Goal: Information Seeking & Learning: Learn about a topic

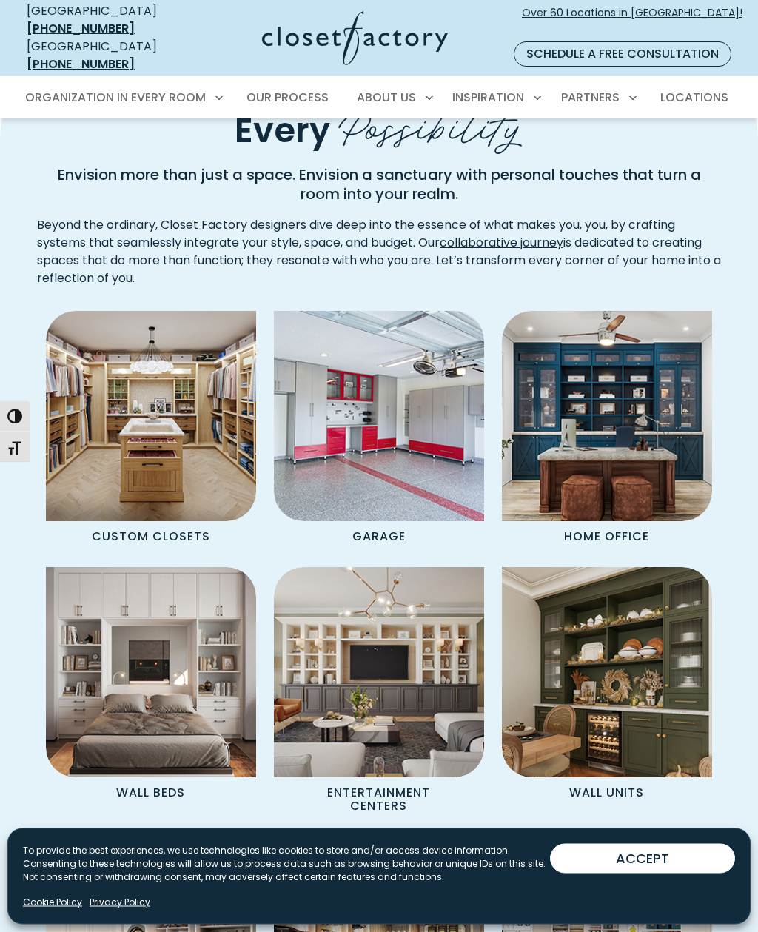
scroll to position [969, 0]
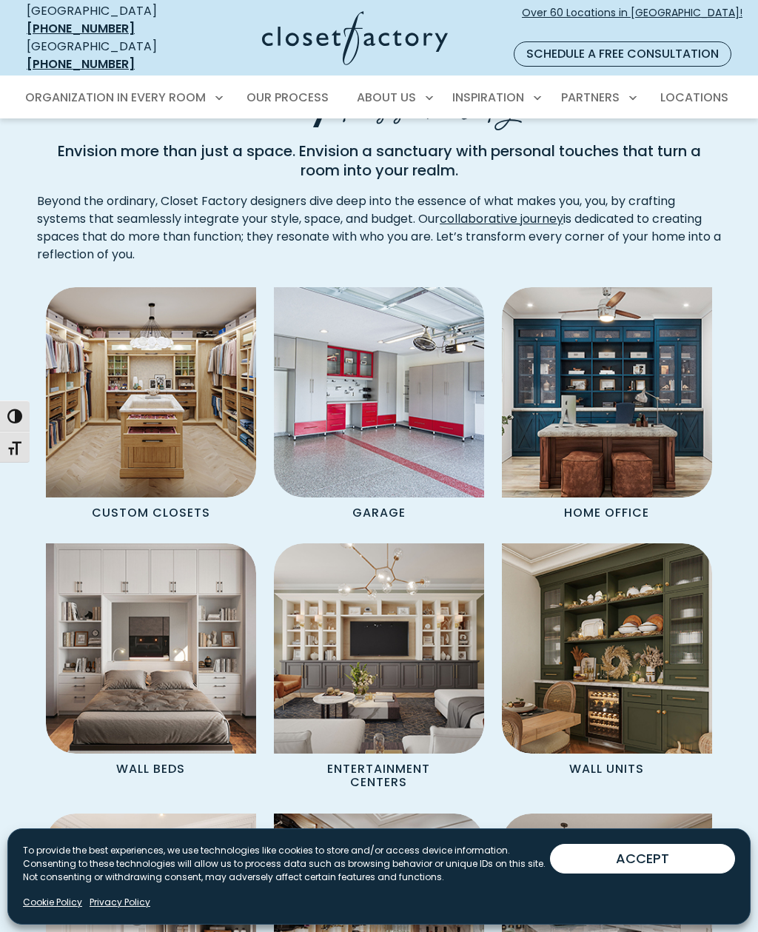
click at [658, 357] on img "Spaces Grid" at bounding box center [607, 392] width 210 height 210
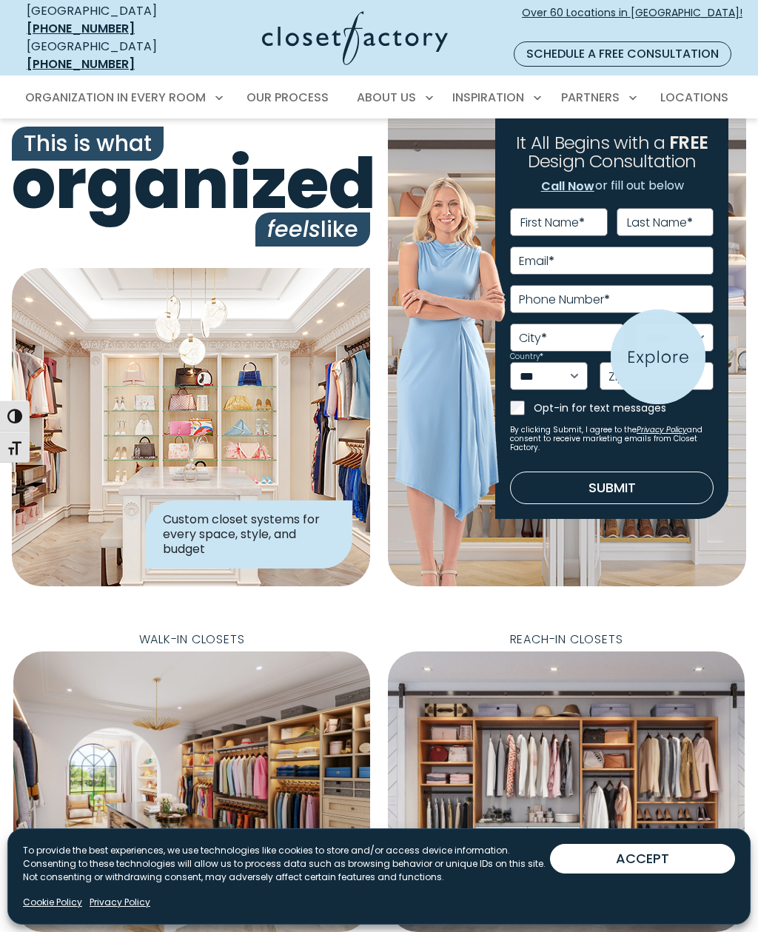
scroll to position [1018, 0]
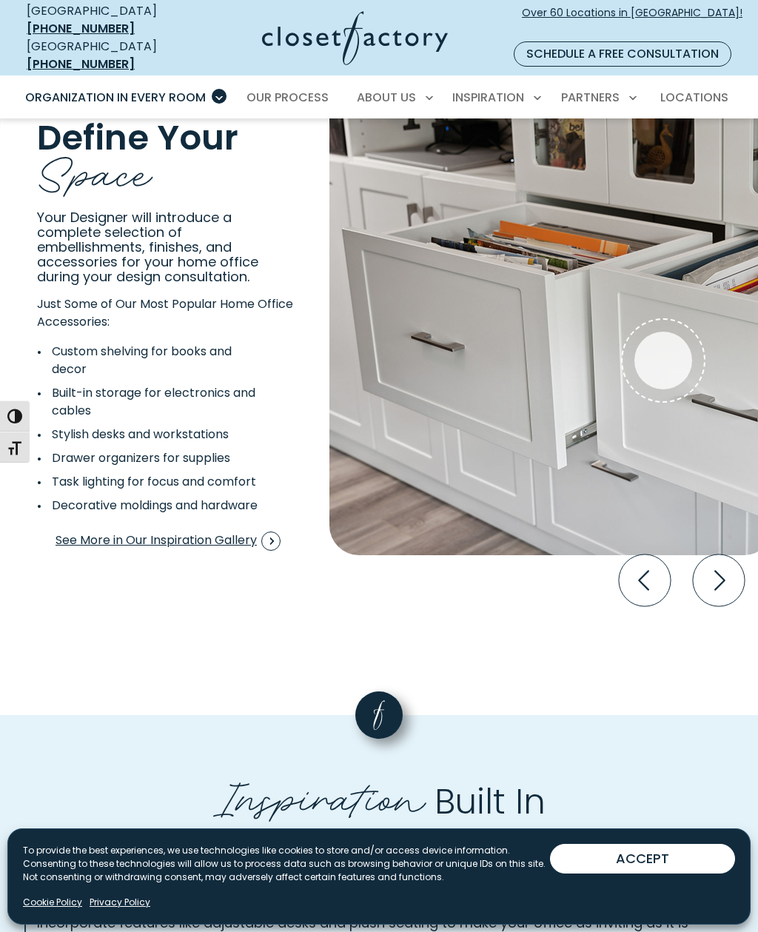
scroll to position [2615, 0]
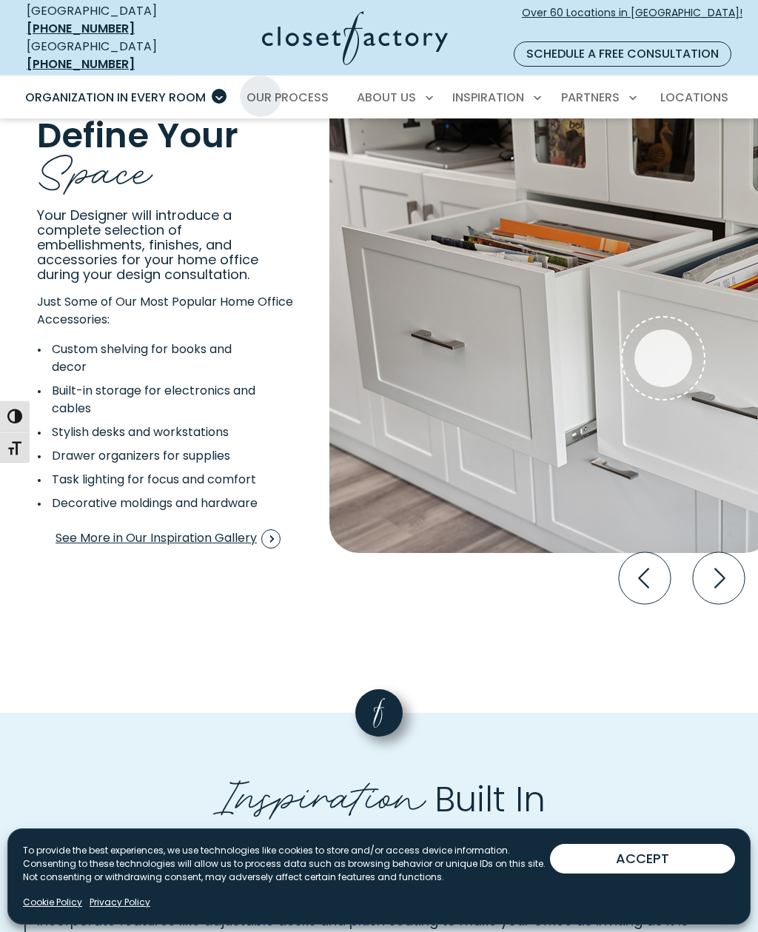
click at [303, 89] on span "Our Process" at bounding box center [288, 97] width 82 height 17
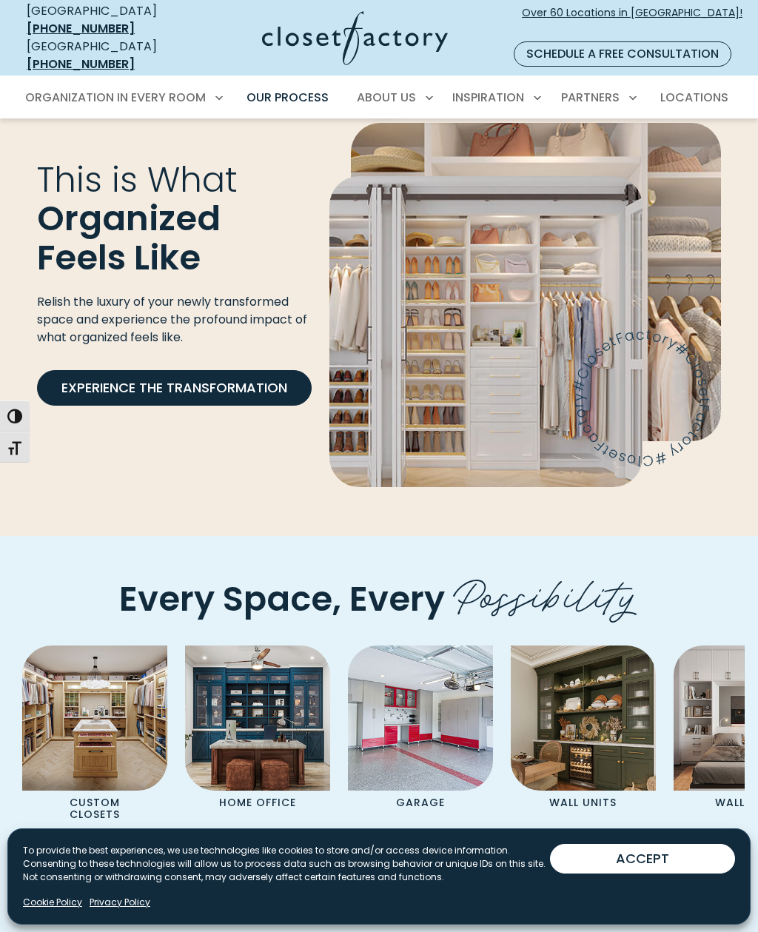
scroll to position [3025, 0]
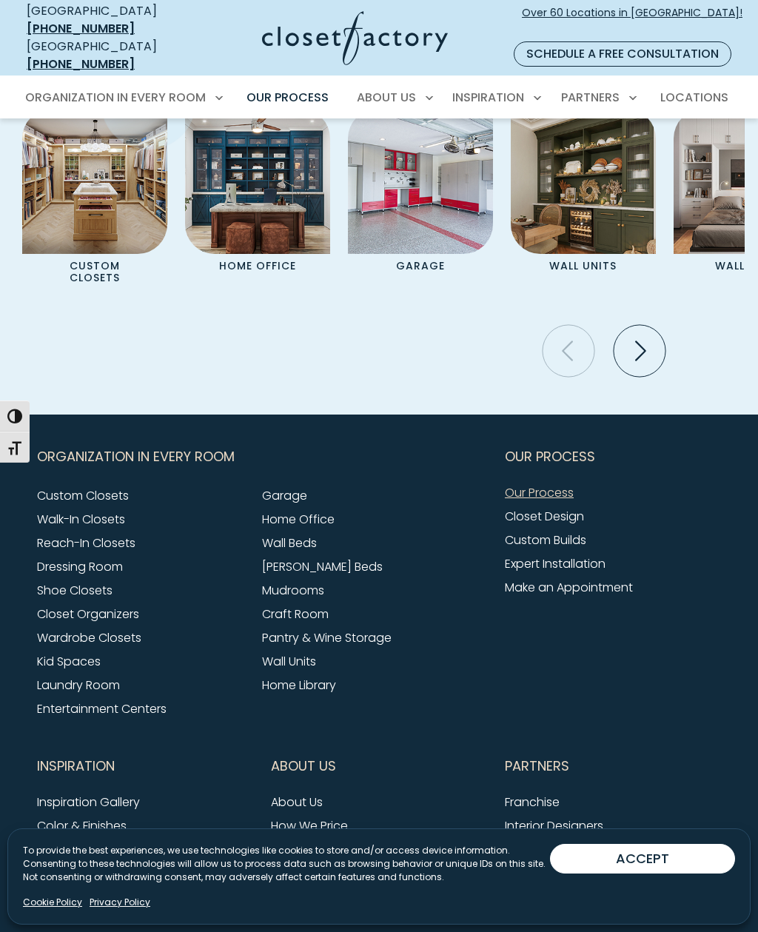
click at [305, 210] on img "Pages Gallery" at bounding box center [257, 181] width 145 height 145
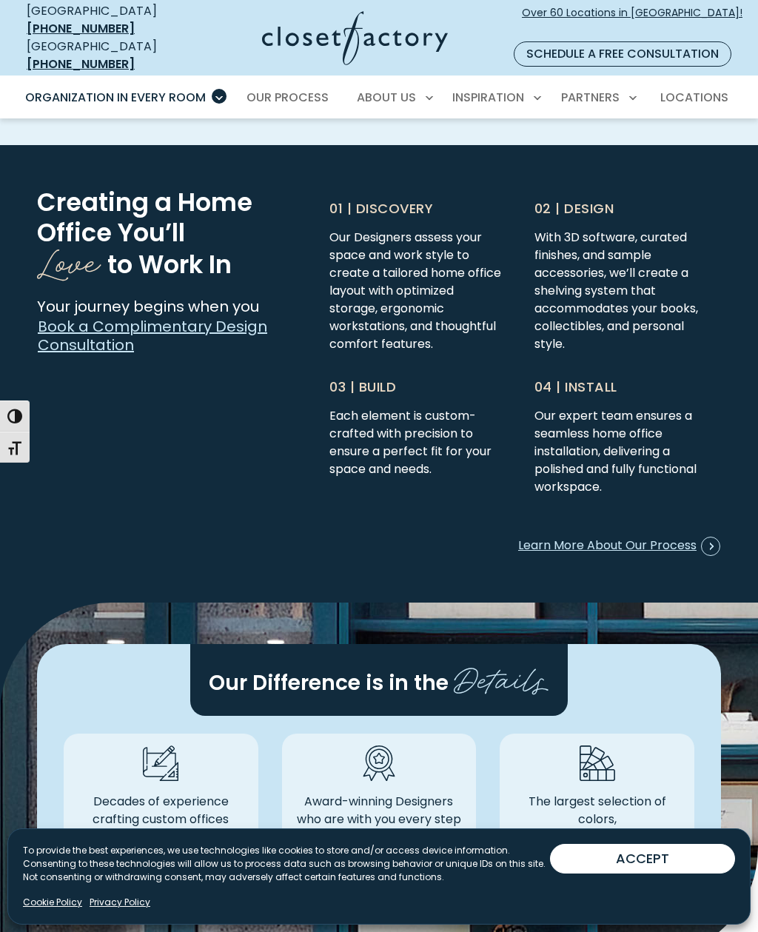
scroll to position [3626, 0]
